Goal: Task Accomplishment & Management: Manage account settings

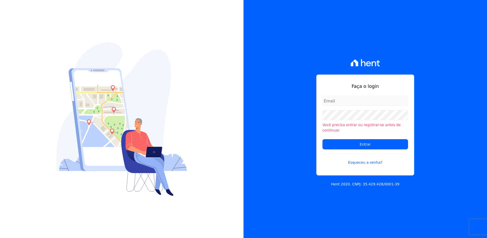
click at [349, 105] on input "email" at bounding box center [366, 101] width 86 height 10
type input "monica.kurose@e-arke.com"
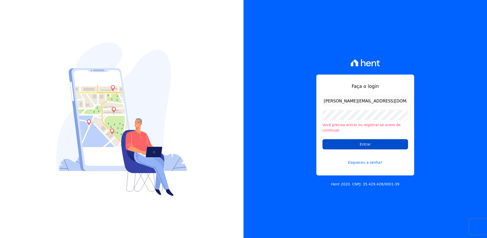
click at [345, 140] on input "Entrar" at bounding box center [366, 144] width 86 height 10
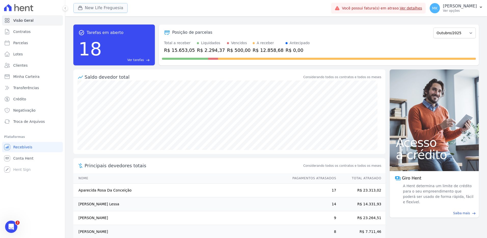
click at [100, 5] on button "New Life Freguesia" at bounding box center [100, 8] width 54 height 10
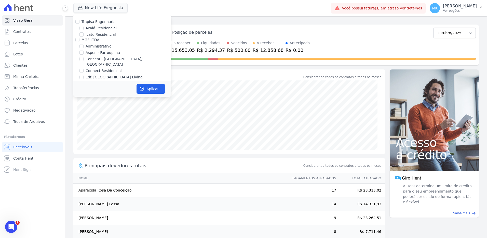
scroll to position [1994, 0]
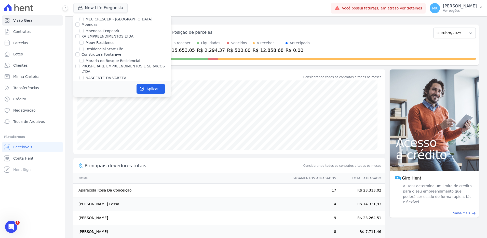
click at [83, 100] on input "New Life Freguesia" at bounding box center [82, 102] width 4 height 4
click at [80, 100] on input "New Life Freguesia" at bounding box center [82, 102] width 4 height 4
click at [84, 100] on div "New Life Freguesia" at bounding box center [122, 102] width 98 height 5
click at [81, 100] on input "New Life Freguesia" at bounding box center [82, 102] width 4 height 4
checkbox input "false"
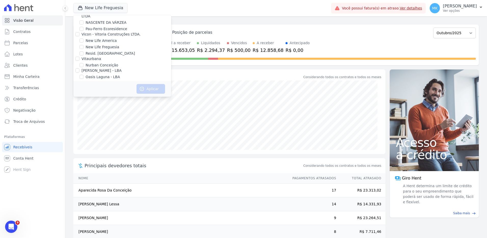
scroll to position [2282, 0]
click at [77, 94] on input "Reserva Vale dos Ipes Empreendimento" at bounding box center [77, 96] width 4 height 4
checkbox input "true"
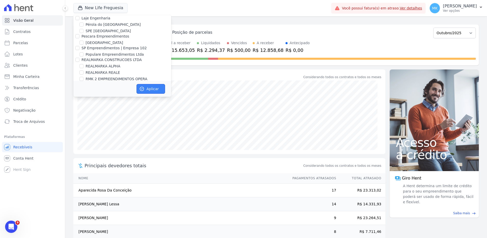
click at [146, 88] on button "Aplicar" at bounding box center [151, 89] width 29 height 10
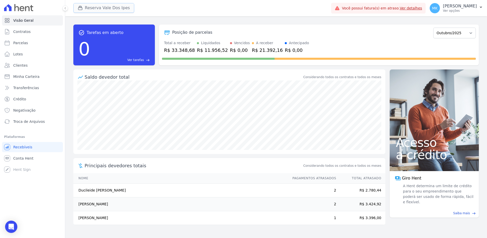
click at [89, 9] on button "Reserva Vale Dos Ipes" at bounding box center [103, 8] width 61 height 10
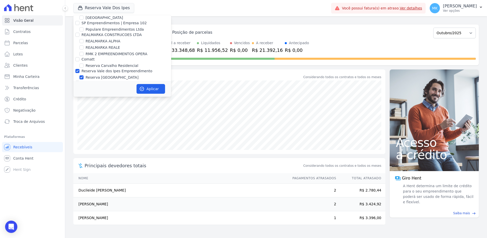
scroll to position [2267, 0]
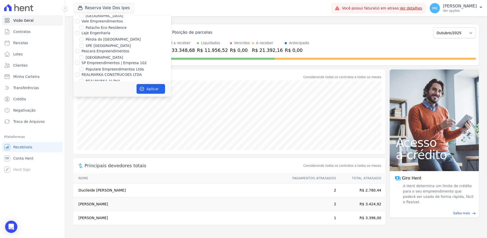
click at [78, 109] on input "Reserva Vale dos Ipes Empreendimento" at bounding box center [77, 111] width 4 height 4
checkbox input "false"
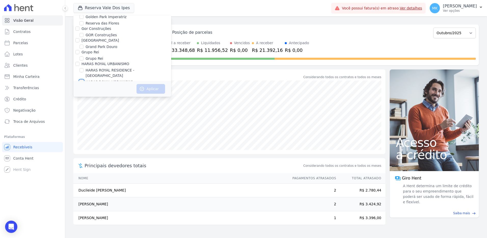
click at [83, 80] on input "HARAS ROYAL URBANISMO" at bounding box center [82, 82] width 4 height 4
checkbox input "true"
click at [150, 89] on button "Aplicar" at bounding box center [151, 89] width 29 height 10
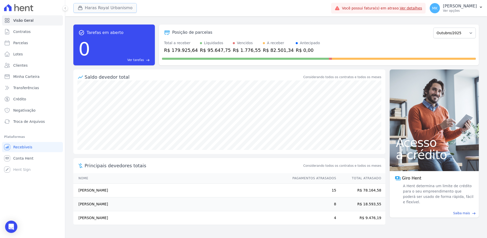
click at [110, 7] on button "Haras Royal Urbanismo" at bounding box center [104, 8] width 63 height 10
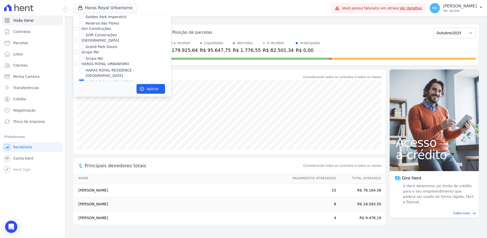
click at [80, 80] on input "HARAS ROYAL URBANISMO" at bounding box center [82, 82] width 4 height 4
checkbox input "false"
click at [80, 68] on input "HARAS ROYAL RESIDENCE - [GEOGRAPHIC_DATA]" at bounding box center [82, 70] width 4 height 4
click at [147, 87] on button "Aplicar" at bounding box center [151, 89] width 29 height 10
click at [82, 68] on input "HARAS ROYAL RESIDENCE - [GEOGRAPHIC_DATA]" at bounding box center [82, 70] width 4 height 4
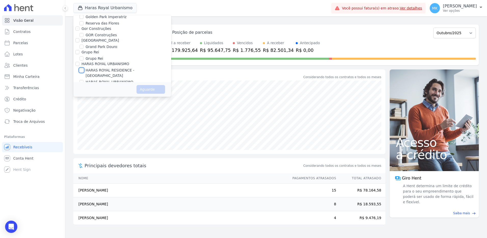
click at [82, 68] on input "HARAS ROYAL RESIDENCE - [GEOGRAPHIC_DATA]" at bounding box center [82, 70] width 4 height 4
click at [156, 88] on button "Aguarde" at bounding box center [151, 89] width 29 height 9
click at [83, 68] on input "HARAS ROYAL RESIDENCE - [GEOGRAPHIC_DATA]" at bounding box center [82, 70] width 4 height 4
checkbox input "false"
click at [76, 62] on input "HARAS ROYAL URBANISMO" at bounding box center [77, 64] width 4 height 4
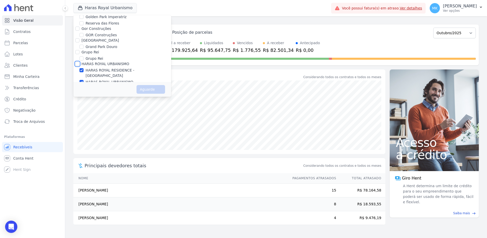
checkbox input "true"
click at [155, 90] on button "Aguarde" at bounding box center [151, 89] width 29 height 9
